Goal: Task Accomplishment & Management: Use online tool/utility

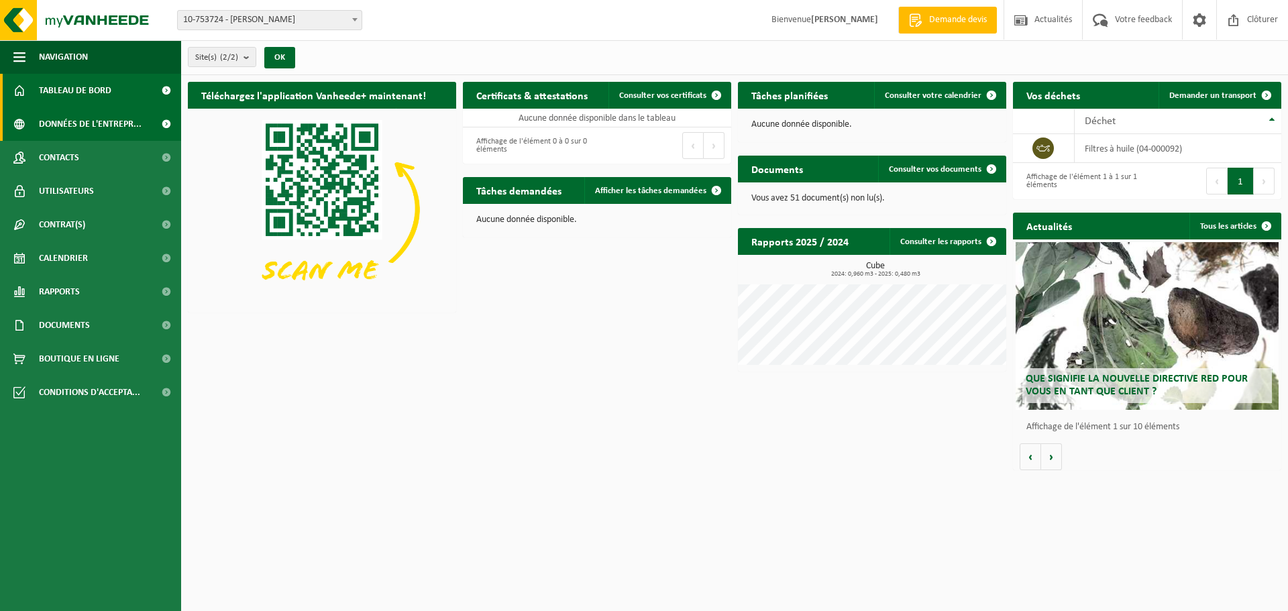
click at [57, 123] on span "Données de l'entrepr..." at bounding box center [90, 124] width 103 height 34
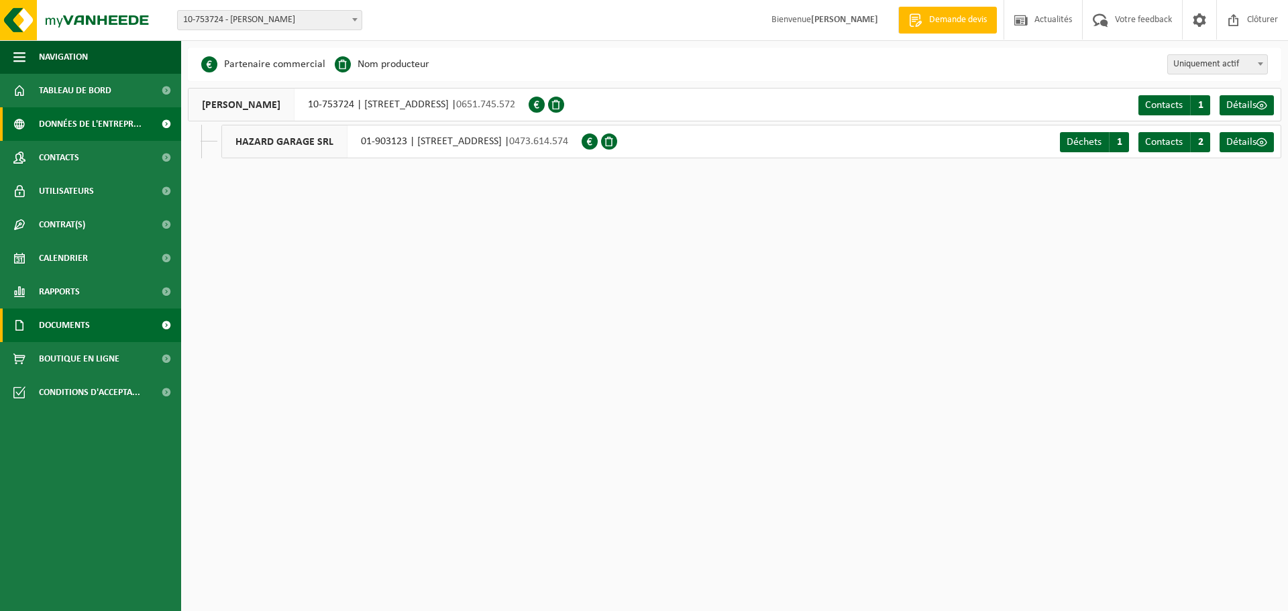
click at [76, 322] on span "Documents" at bounding box center [64, 325] width 51 height 34
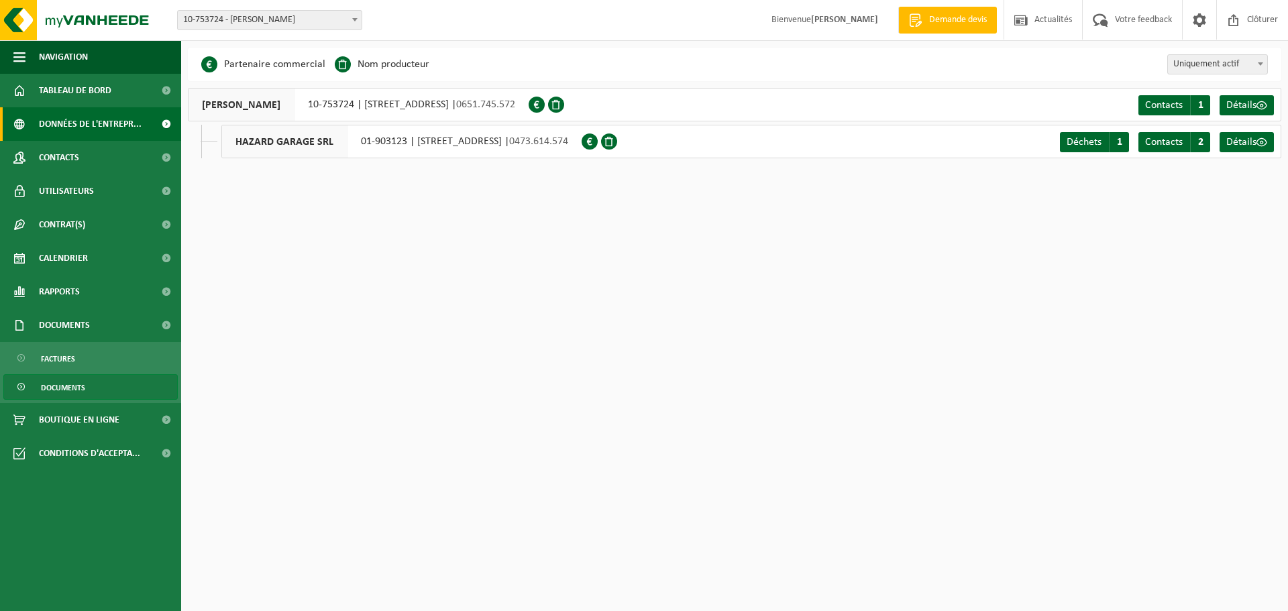
click at [77, 384] on span "Documents" at bounding box center [63, 387] width 44 height 25
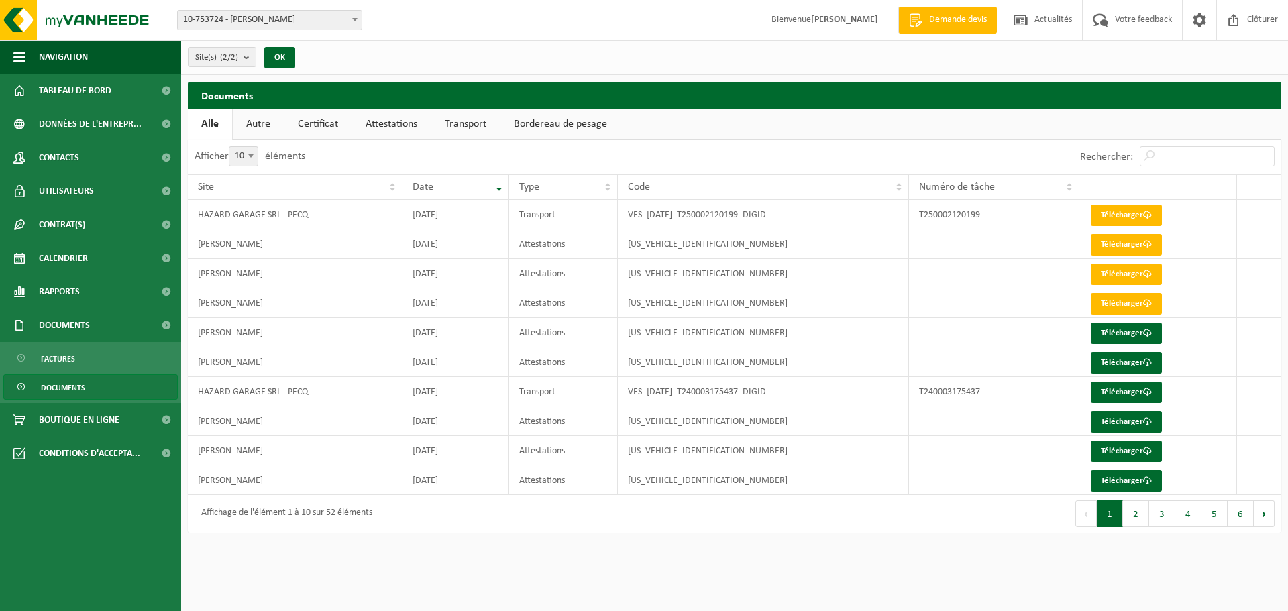
click at [402, 123] on link "Attestations" at bounding box center [391, 124] width 78 height 31
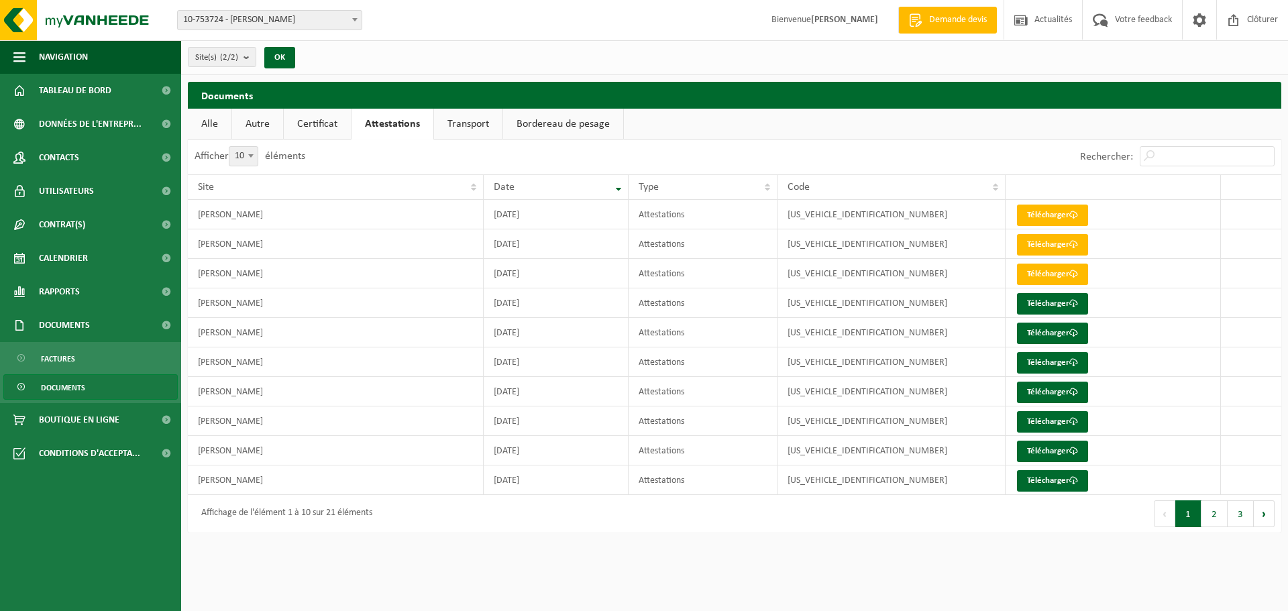
click at [467, 123] on link "Transport" at bounding box center [468, 124] width 68 height 31
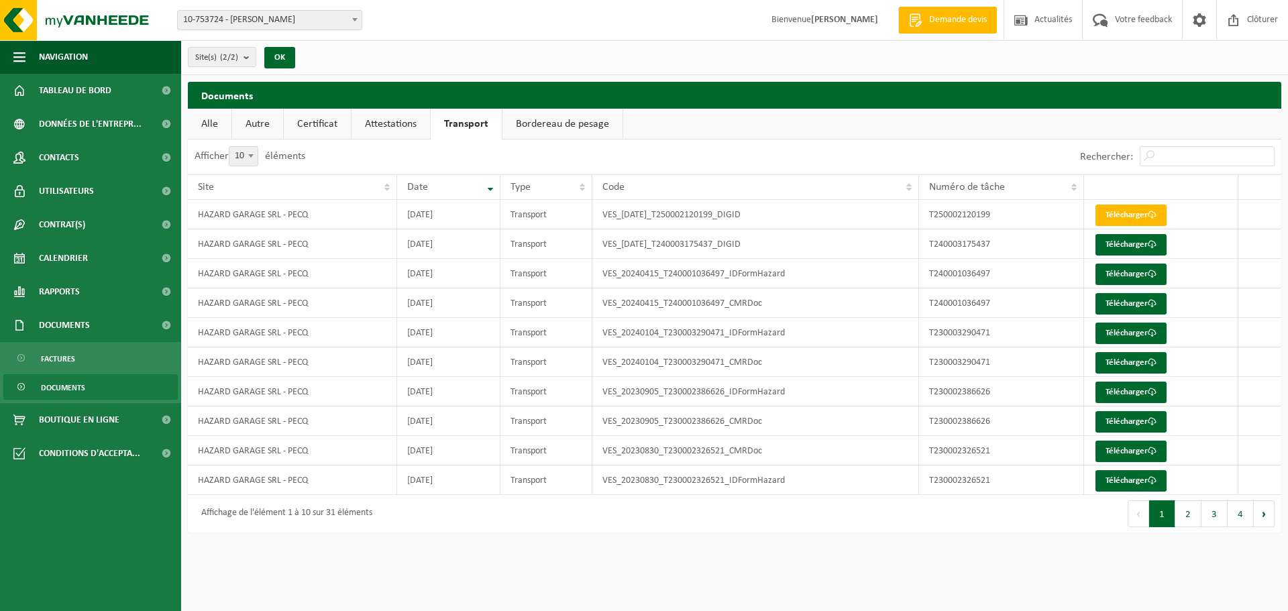
click at [563, 124] on link "Bordereau de pesage" at bounding box center [562, 124] width 120 height 31
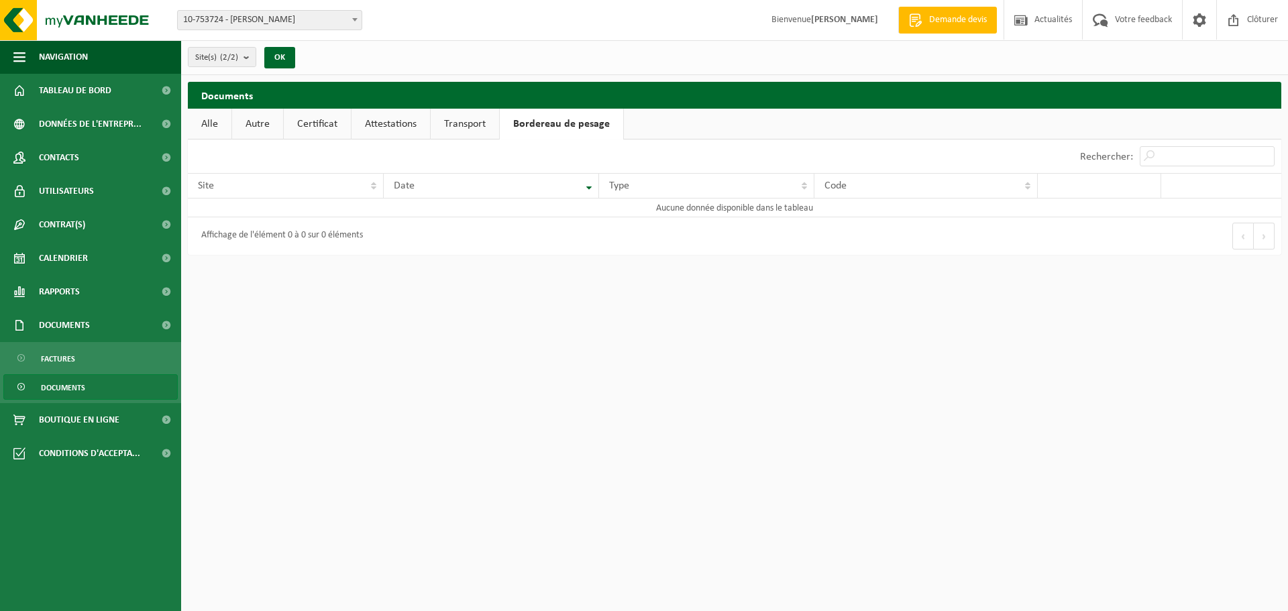
click at [321, 126] on link "Certificat" at bounding box center [317, 124] width 67 height 31
click at [255, 123] on link "Autre" at bounding box center [257, 124] width 51 height 31
click at [213, 121] on link "Alle" at bounding box center [210, 124] width 44 height 31
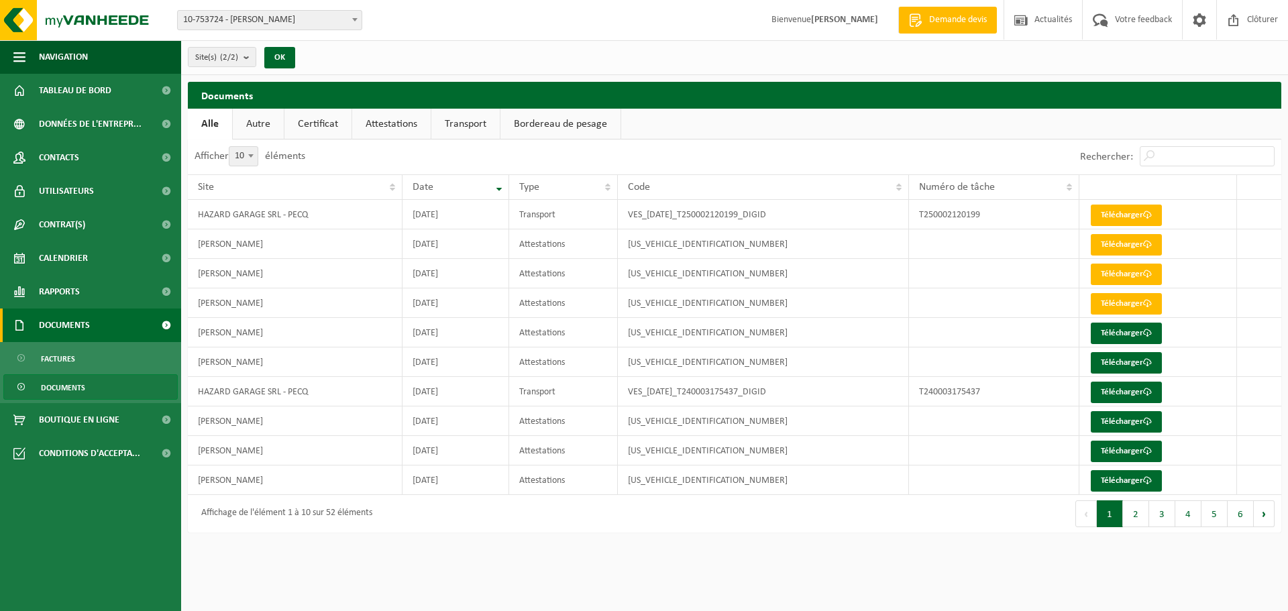
click at [86, 317] on span "Documents" at bounding box center [64, 325] width 51 height 34
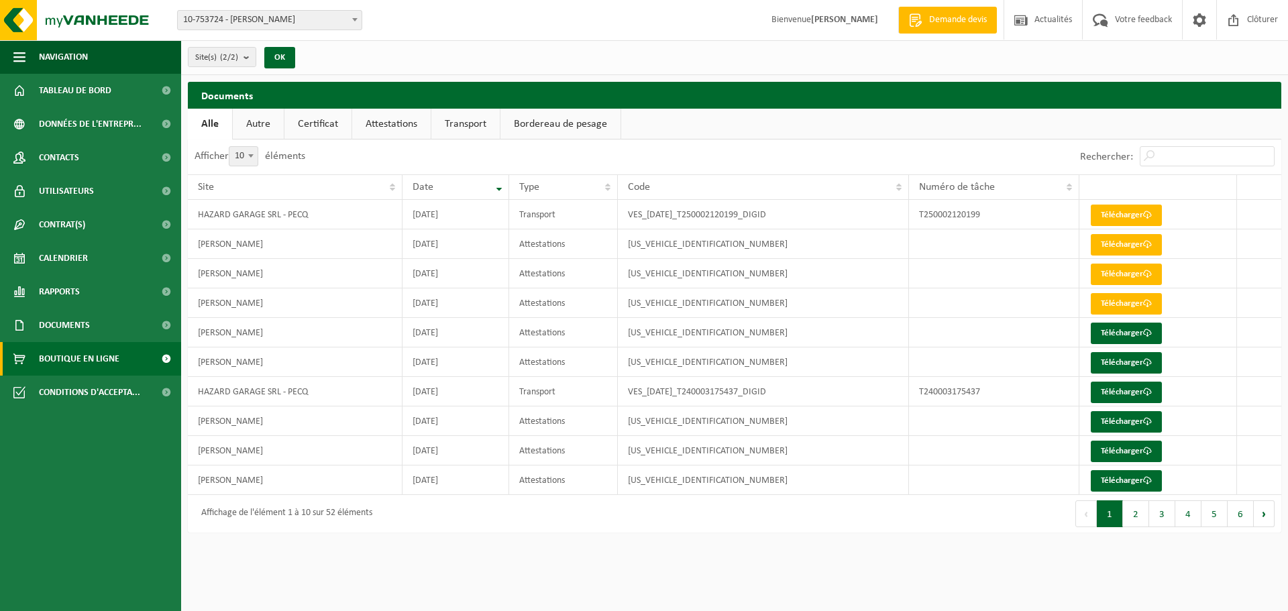
click at [88, 357] on span "Boutique en ligne" at bounding box center [79, 359] width 80 height 34
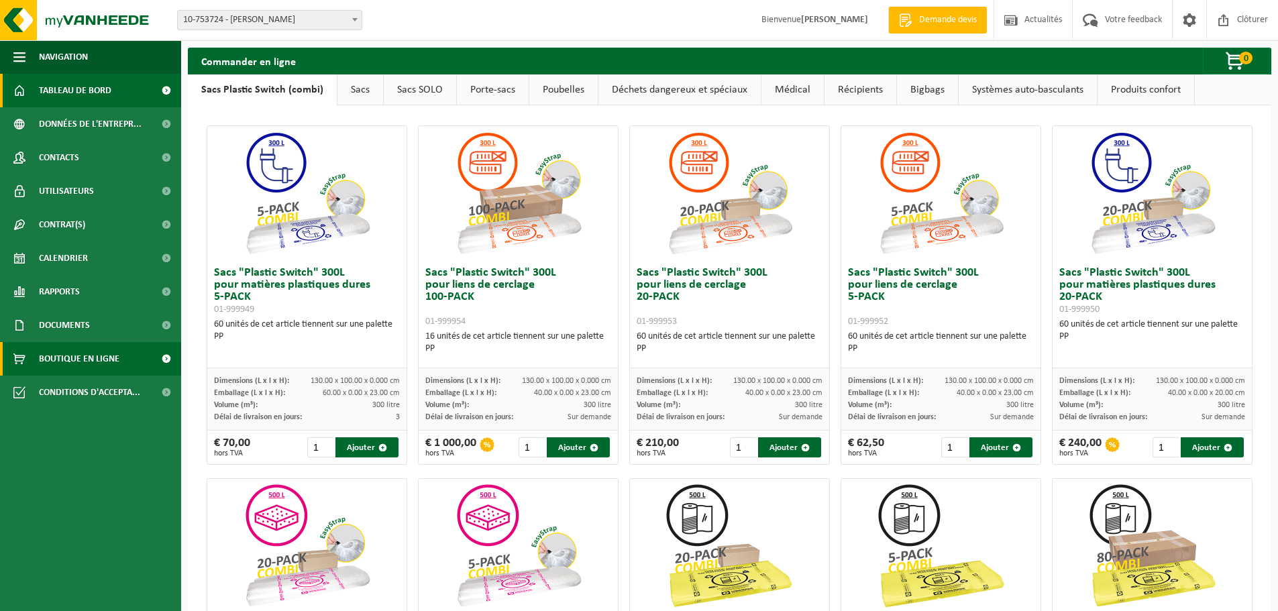
click at [97, 89] on span "Tableau de bord" at bounding box center [75, 91] width 72 height 34
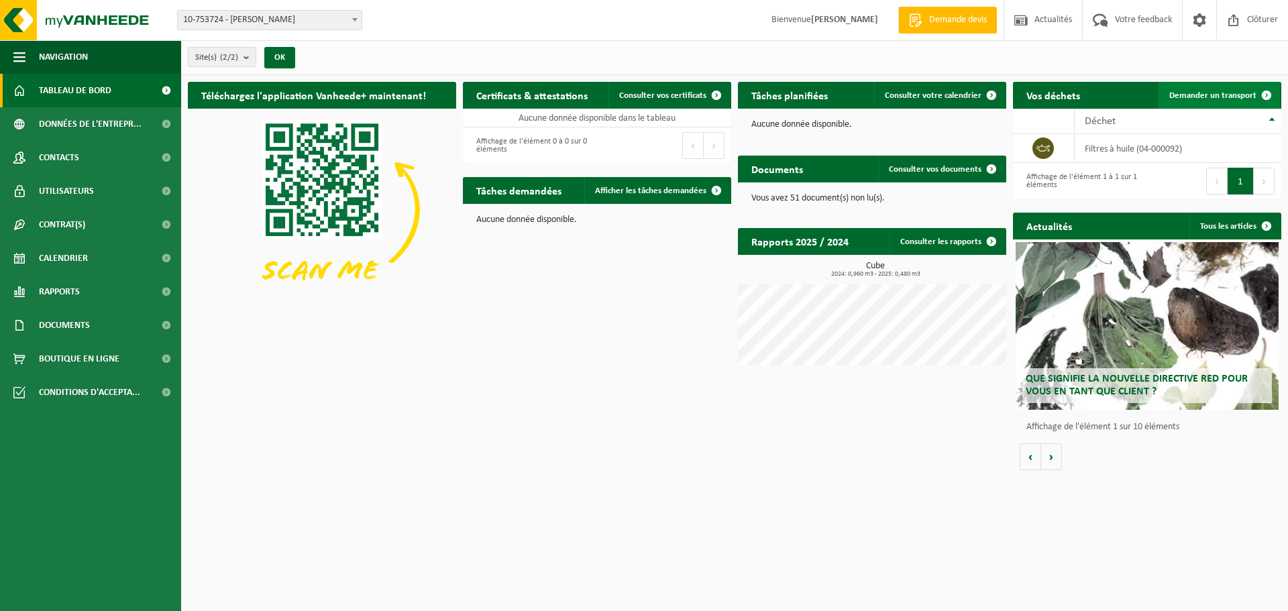
click at [1251, 94] on span "Demander un transport" at bounding box center [1212, 95] width 87 height 9
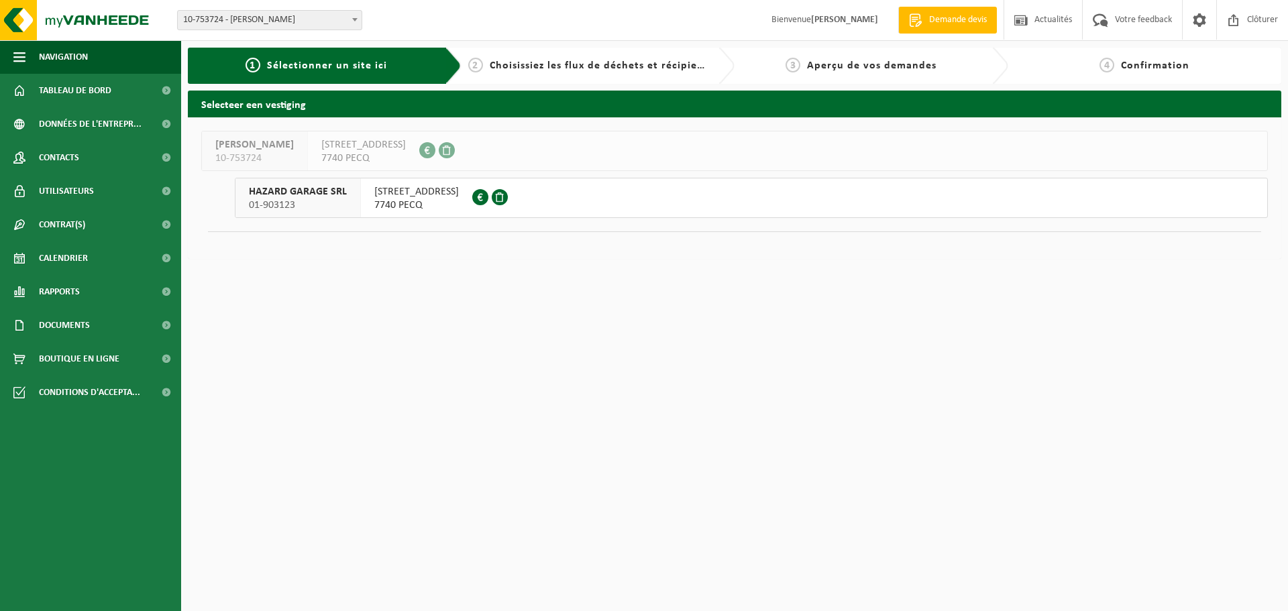
click at [326, 200] on span "01-903123" at bounding box center [298, 205] width 98 height 13
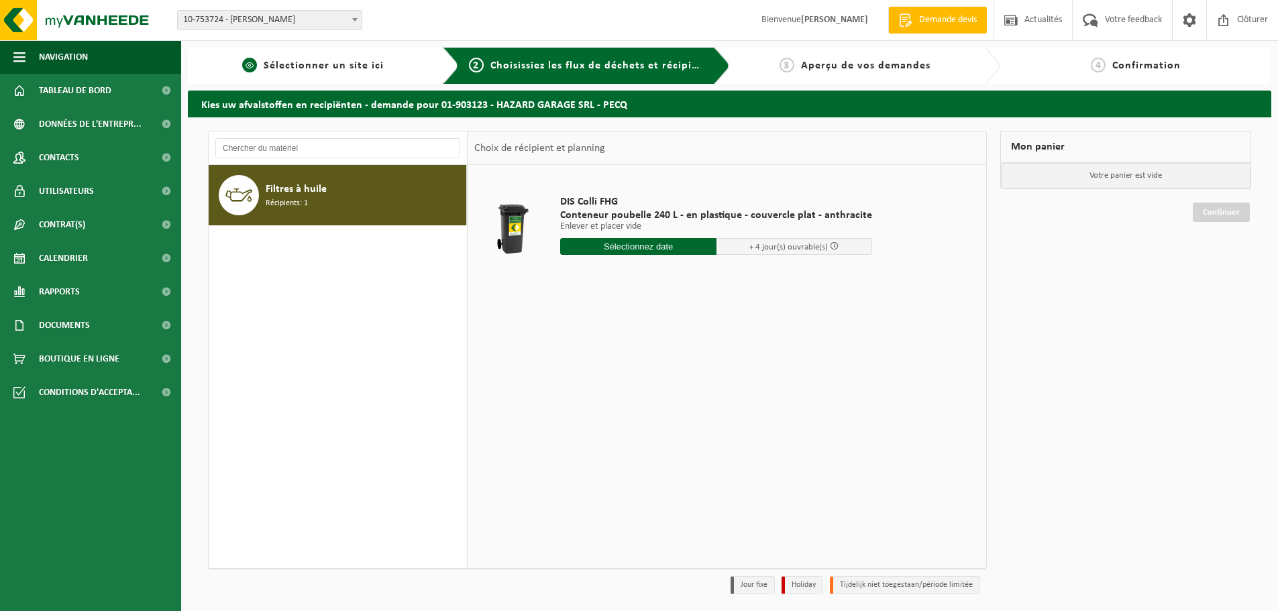
click at [335, 62] on span "Sélectionner un site ici" at bounding box center [324, 65] width 120 height 11
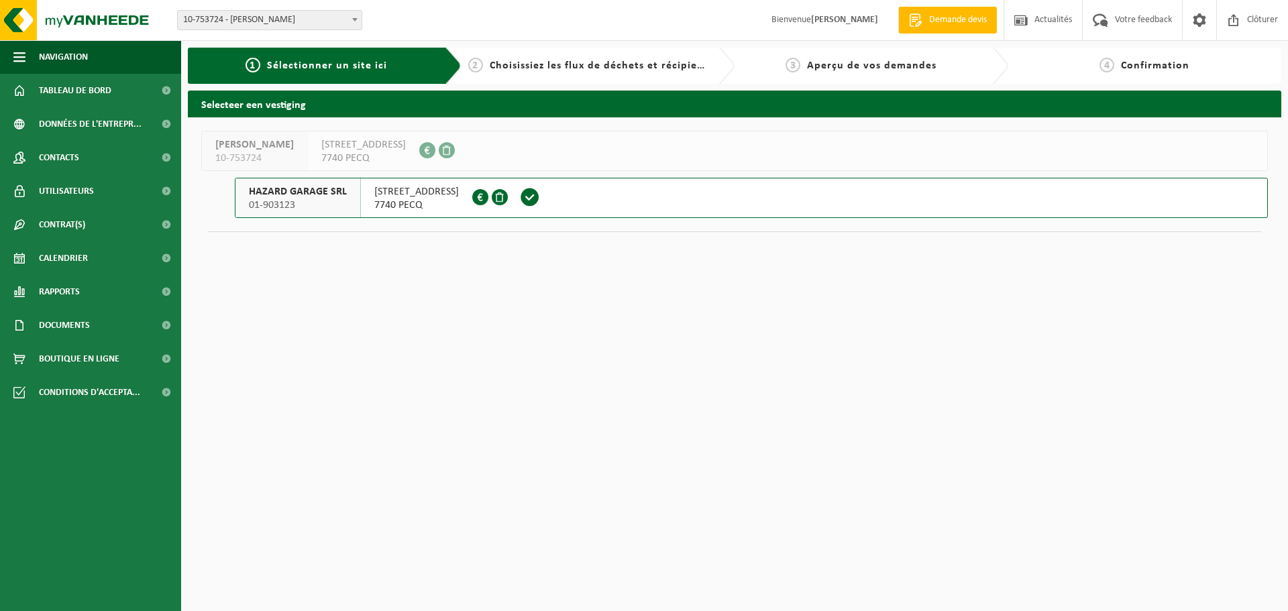
click at [578, 65] on span "Choisissiez les flux de déchets et récipients" at bounding box center [601, 65] width 223 height 11
drag, startPoint x: 545, startPoint y: 72, endPoint x: 529, endPoint y: 66, distance: 16.8
click at [537, 69] on div "2 Choisissiez les flux de déchets et récipients" at bounding box center [588, 66] width 240 height 16
